Goal: Find contact information: Find contact information

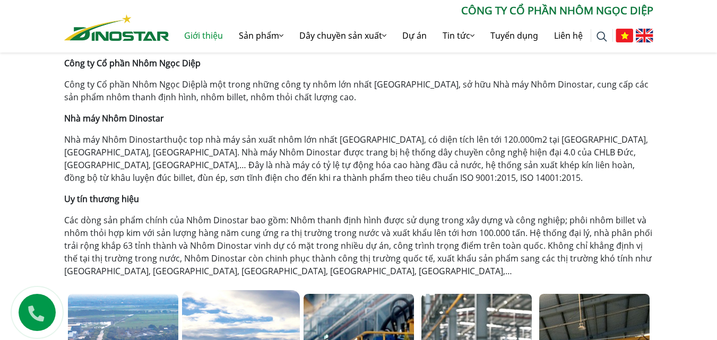
scroll to position [583, 0]
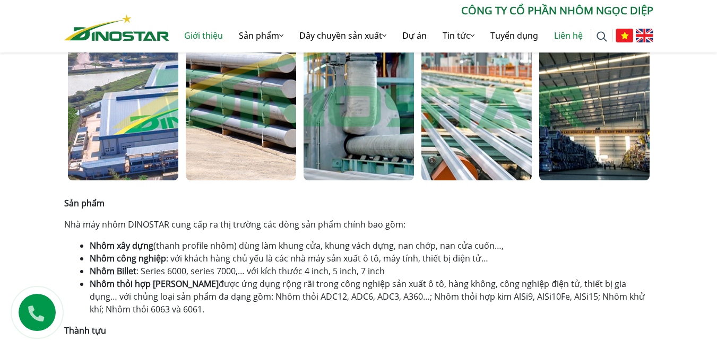
click at [581, 34] on link "Liên hệ" at bounding box center [568, 36] width 45 height 34
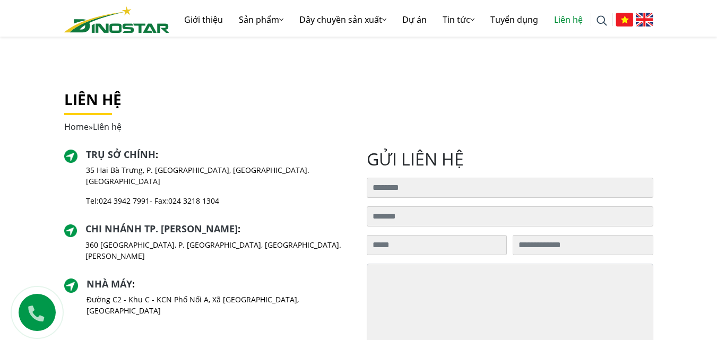
scroll to position [232, 0]
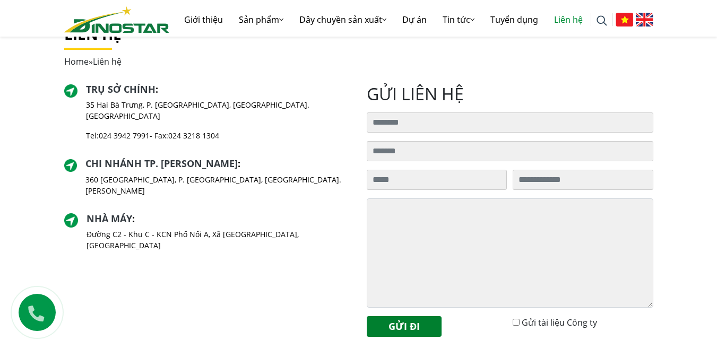
drag, startPoint x: 719, startPoint y: 108, endPoint x: 719, endPoint y: 193, distance: 84.9
click at [716, 193] on html "Giới thiệu Sản phẩm Sản phẩm Nhôm Xây dựng Nhôm Công nghiệp Nhôm Billet Nhôm Th…" at bounding box center [358, 206] width 717 height 877
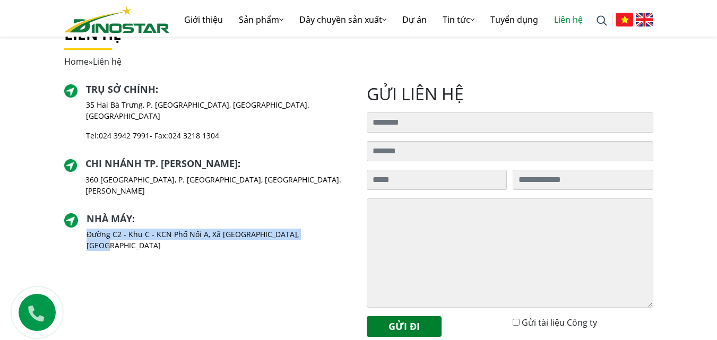
drag, startPoint x: 88, startPoint y: 213, endPoint x: 320, endPoint y: 213, distance: 232.3
click at [320, 213] on div "Nhà máy : Đường C2 - Khu C - KCN Phố Nối A, Xã Như Quỳnh, Tỉnh Hưng Yên" at bounding box center [207, 236] width 286 height 47
copy p "Đường C2 - Khu C - KCN Phố Nối A, Xã [GEOGRAPHIC_DATA], [GEOGRAPHIC_DATA]"
